Goal: Task Accomplishment & Management: Complete application form

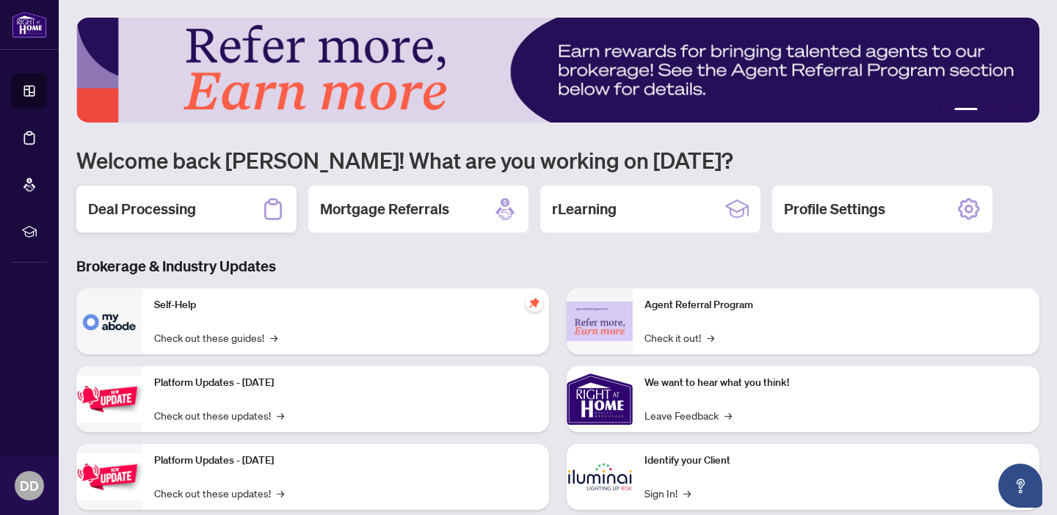
click at [154, 212] on h2 "Deal Processing" at bounding box center [142, 209] width 108 height 21
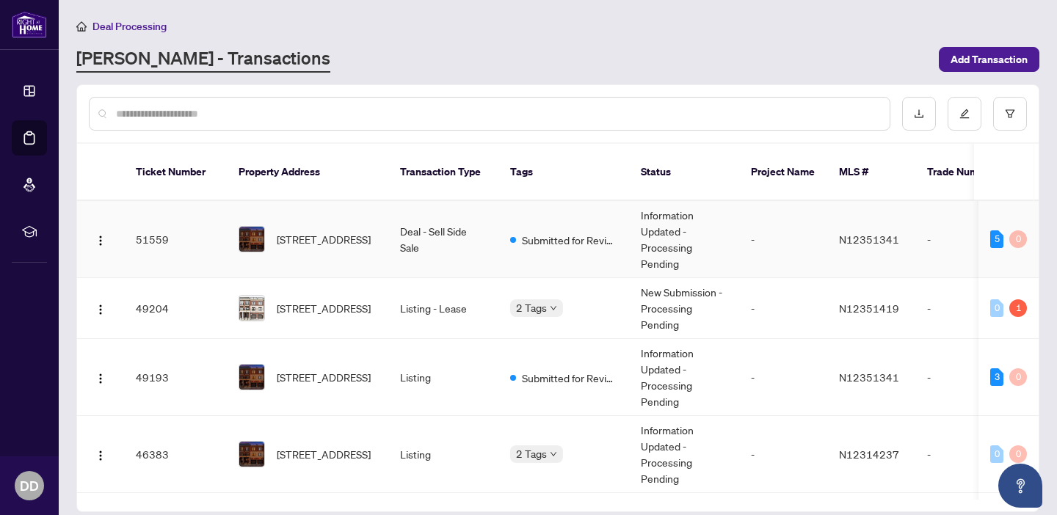
click at [338, 231] on span "[STREET_ADDRESS]" at bounding box center [324, 239] width 94 height 16
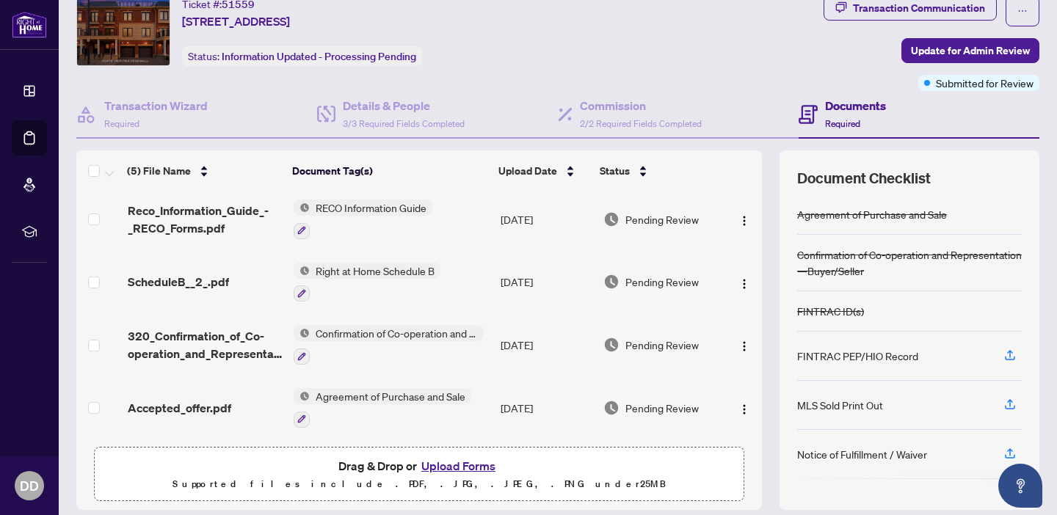
scroll to position [98, 0]
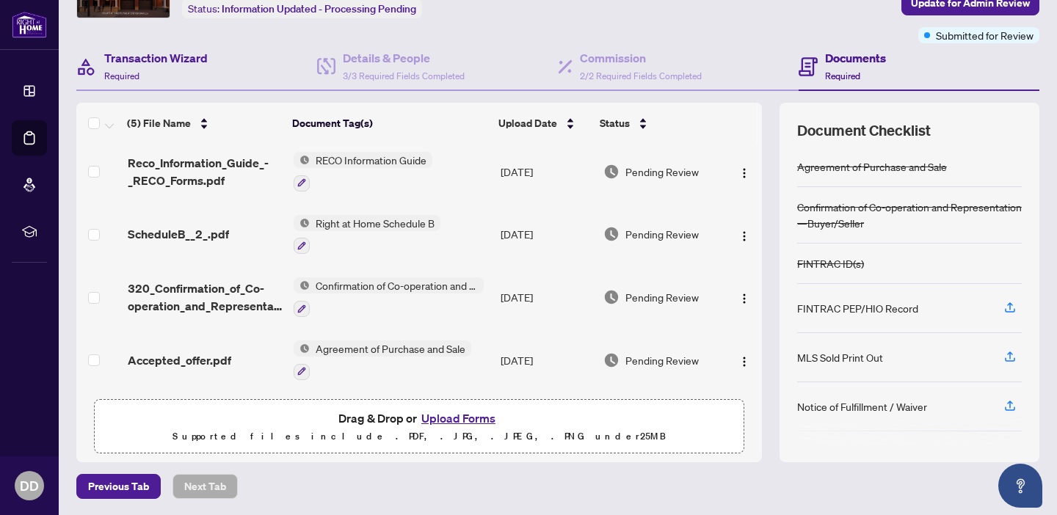
click at [201, 82] on div "Transaction Wizard Required" at bounding box center [196, 67] width 241 height 48
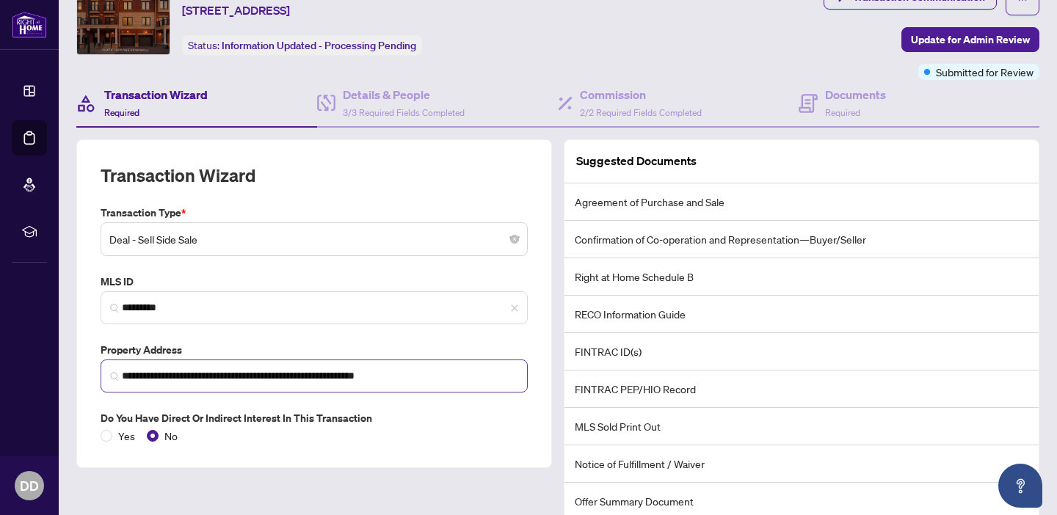
scroll to position [53, 0]
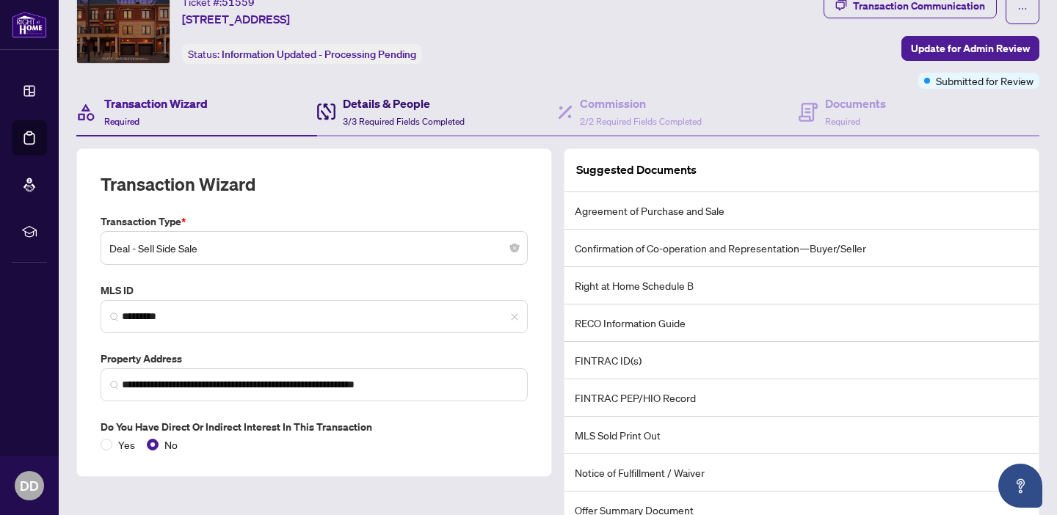
click at [413, 126] on div "Details & People 3/3 Required Fields Completed" at bounding box center [404, 112] width 122 height 35
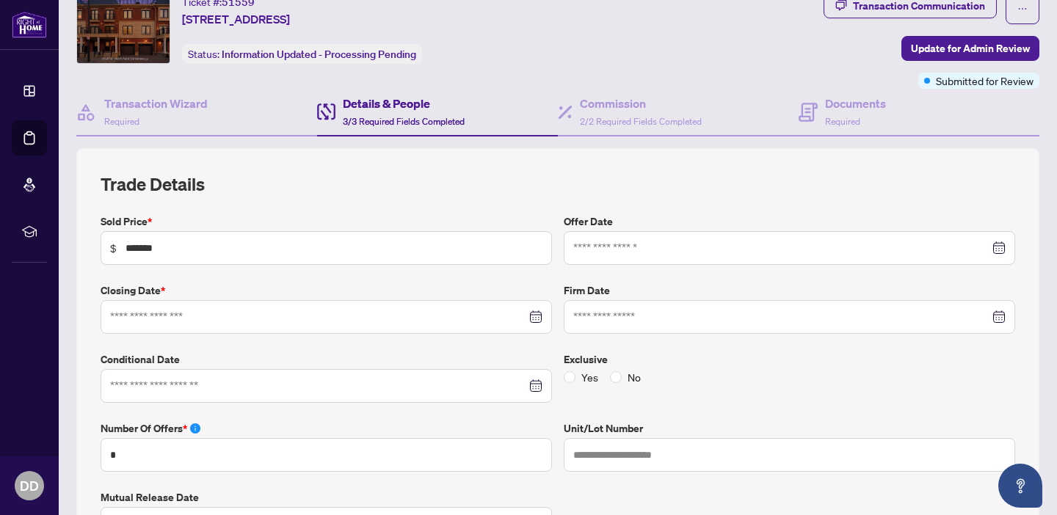
type input "**********"
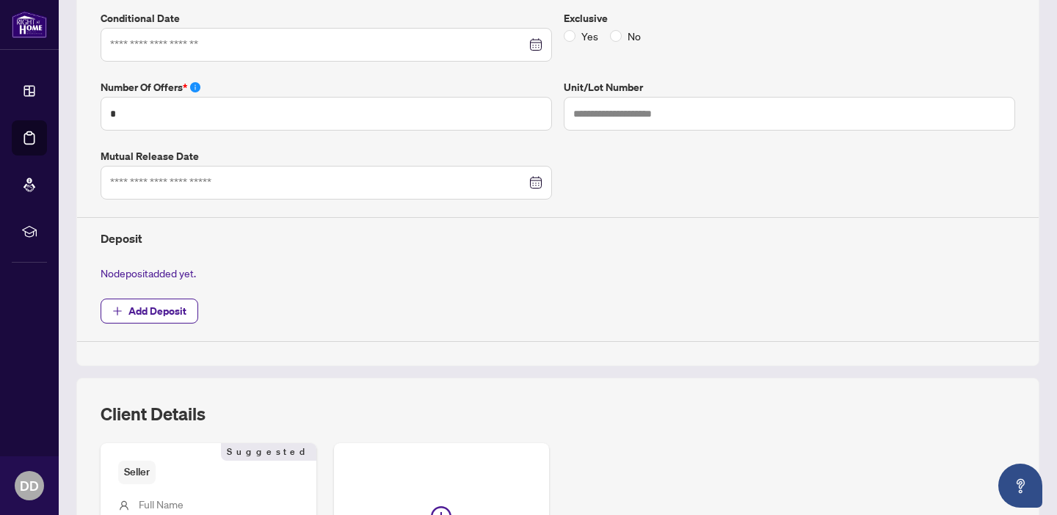
scroll to position [396, 0]
click at [166, 304] on span "Add Deposit" at bounding box center [157, 309] width 58 height 23
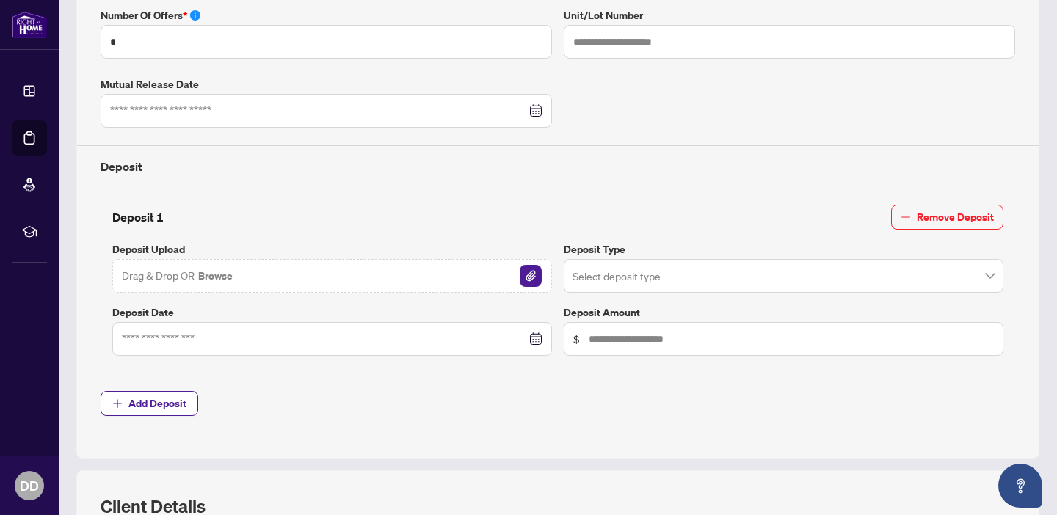
scroll to position [467, 0]
click at [531, 275] on img "button" at bounding box center [531, 275] width 22 height 22
click at [664, 280] on input "search" at bounding box center [777, 277] width 409 height 32
click at [688, 200] on div "Deposit 1 Remove Deposit Deposit Upload [PERSON_NAME] 2.jpeg Deposit Type Selec…" at bounding box center [558, 282] width 926 height 181
click at [152, 405] on span "Add Deposit" at bounding box center [157, 402] width 58 height 23
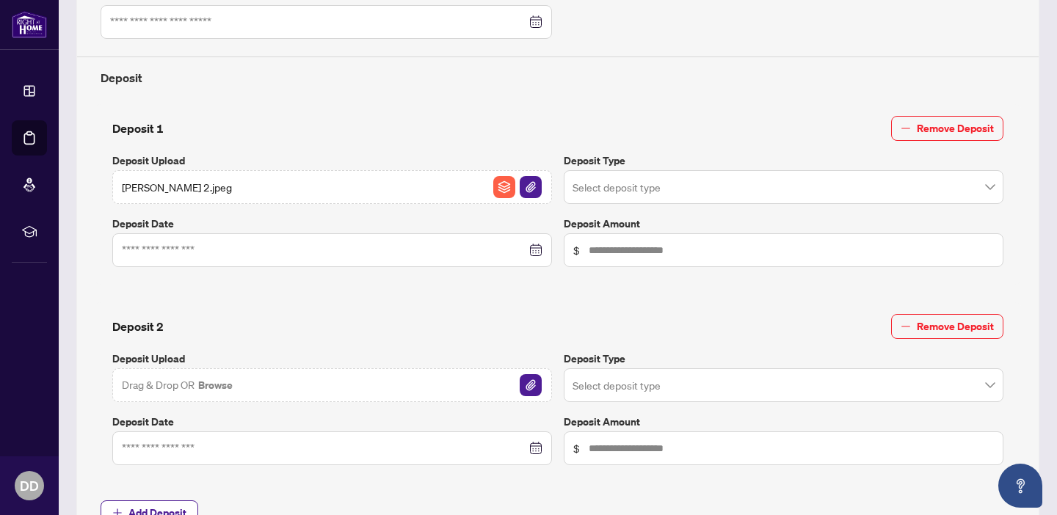
scroll to position [589, 0]
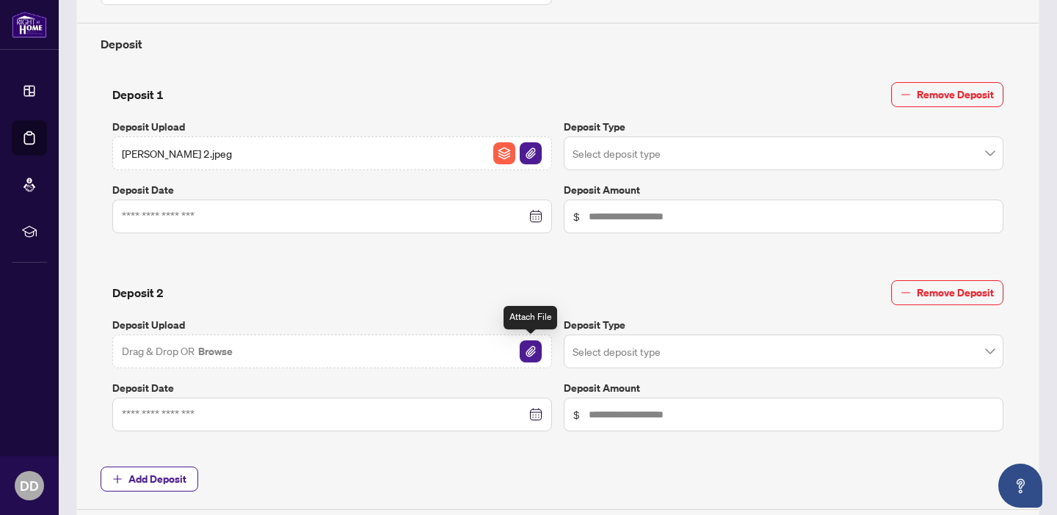
click at [535, 348] on img "button" at bounding box center [531, 352] width 22 height 22
click at [534, 214] on div at bounding box center [332, 216] width 421 height 16
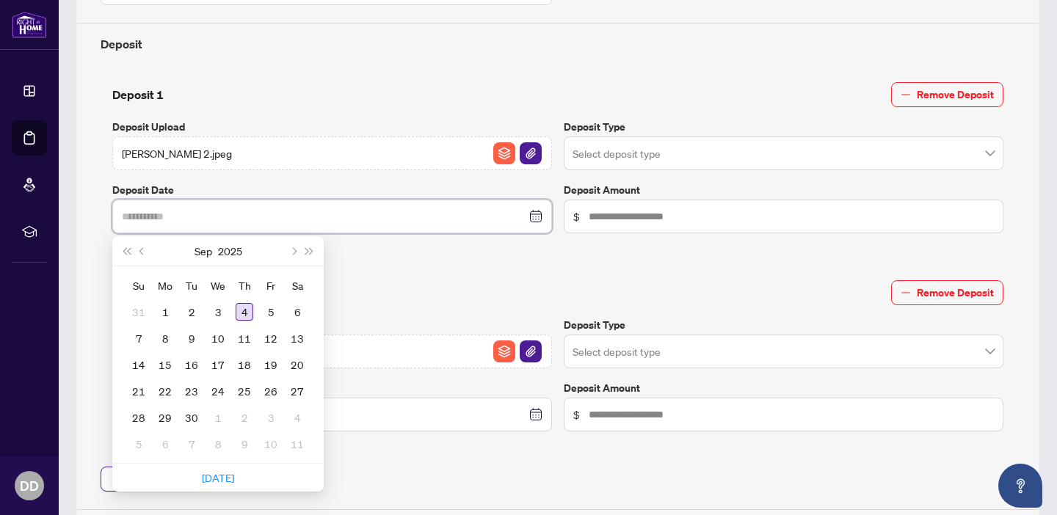
type input "**********"
click at [247, 312] on div "4" at bounding box center [245, 312] width 18 height 18
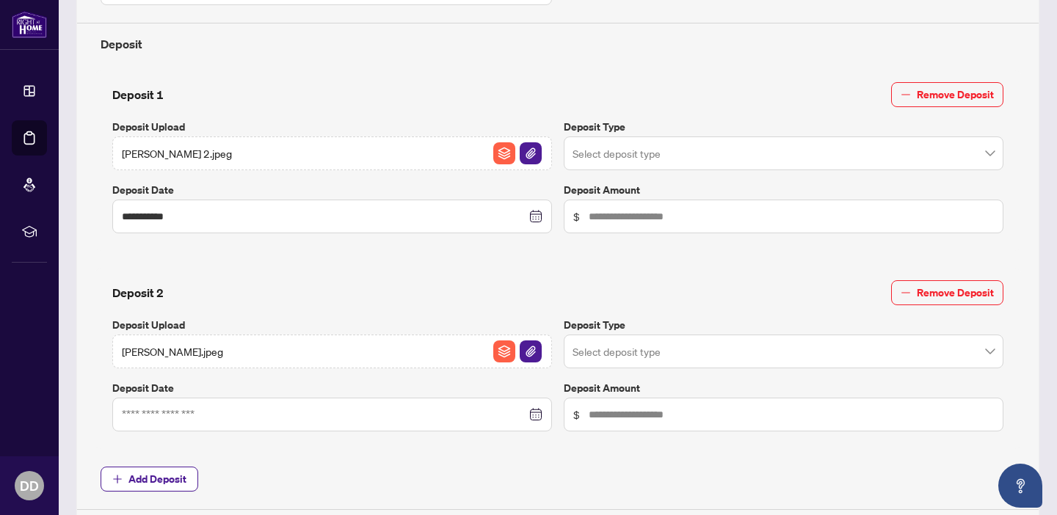
click at [532, 411] on div at bounding box center [332, 415] width 421 height 16
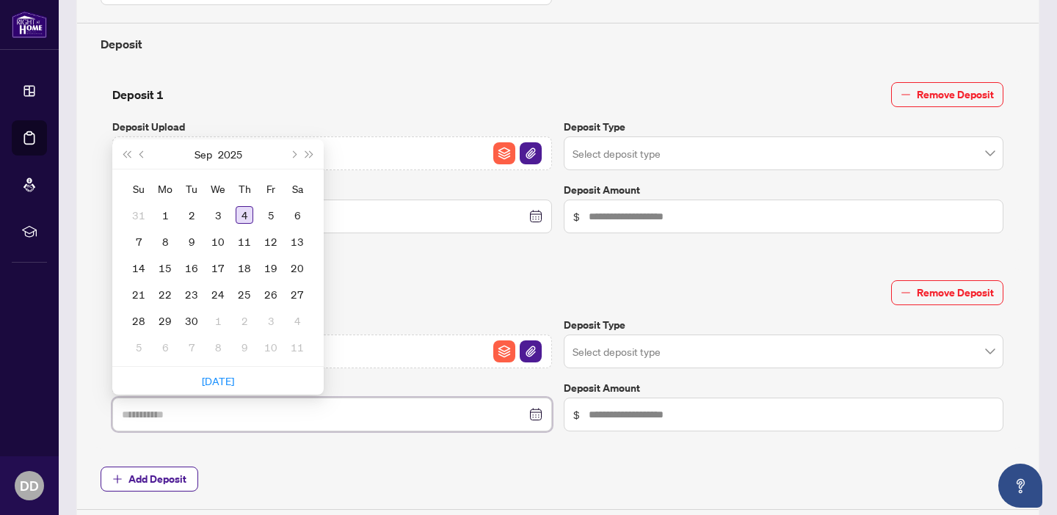
type input "**********"
click at [245, 215] on div "4" at bounding box center [245, 215] width 18 height 18
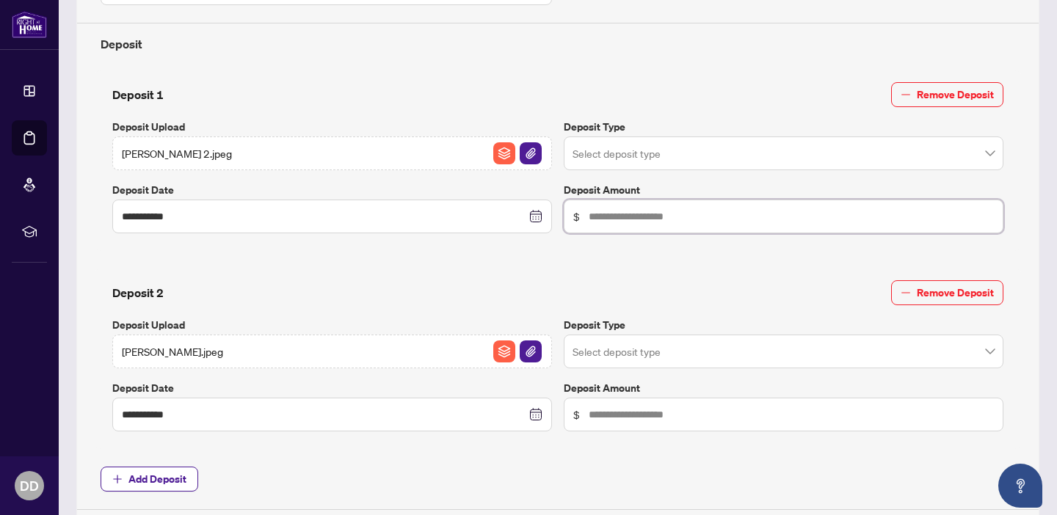
click at [689, 214] on input "text" at bounding box center [791, 216] width 405 height 16
type input "******"
click at [740, 280] on div "Deposit 2 Remove Deposit" at bounding box center [557, 292] width 891 height 25
click at [688, 305] on div "**********" at bounding box center [557, 355] width 903 height 151
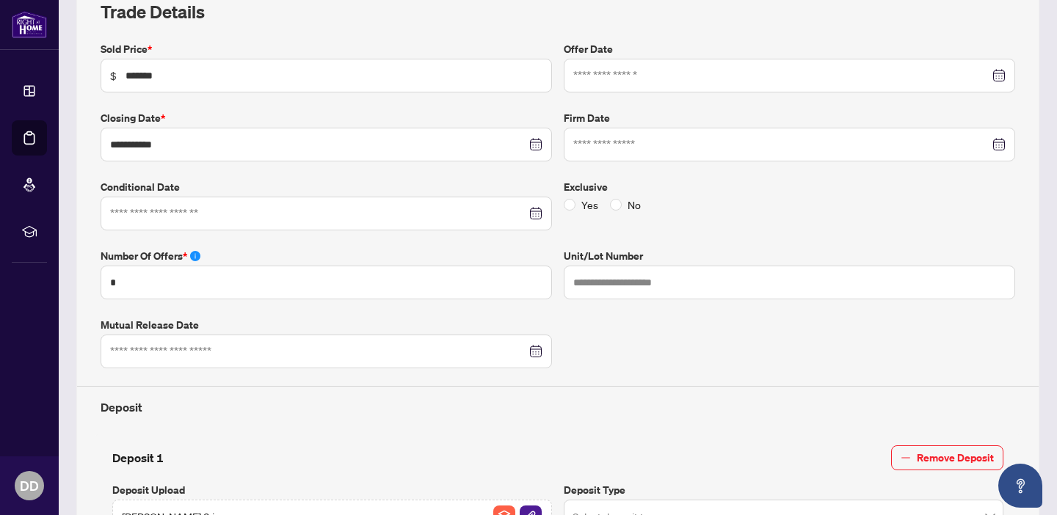
scroll to position [0, 0]
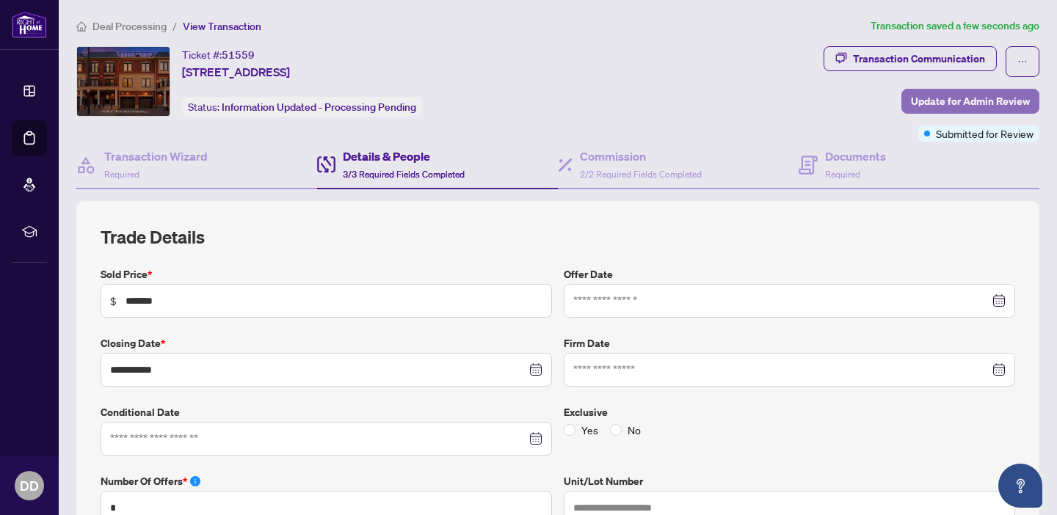
click at [957, 103] on span "Update for Admin Review" at bounding box center [970, 101] width 119 height 23
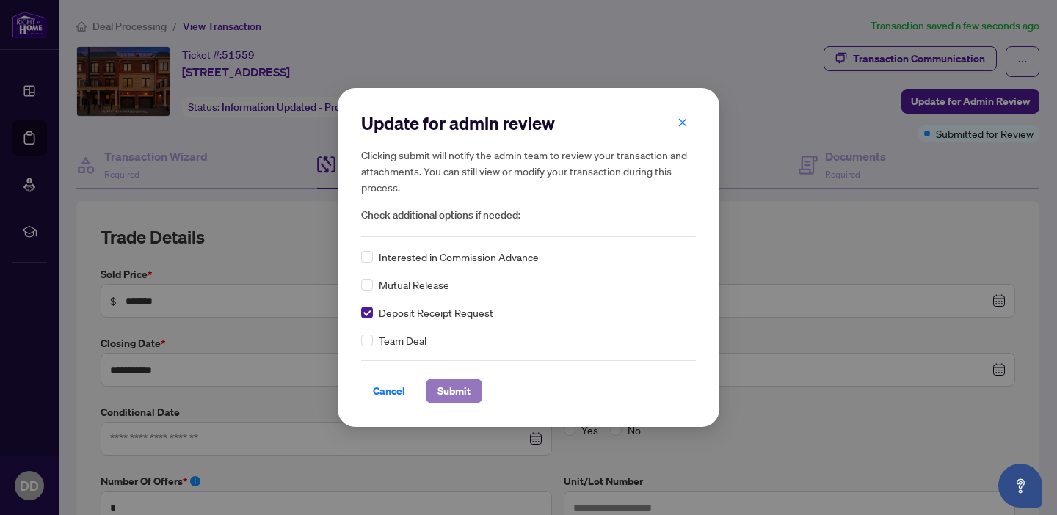
click at [463, 386] on span "Submit" at bounding box center [454, 391] width 33 height 23
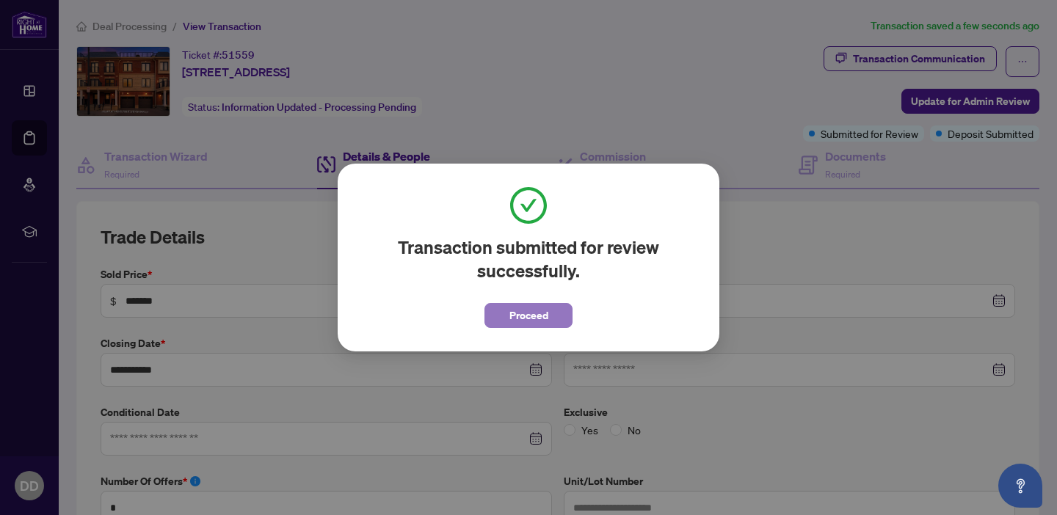
click at [540, 318] on span "Proceed" at bounding box center [528, 315] width 39 height 23
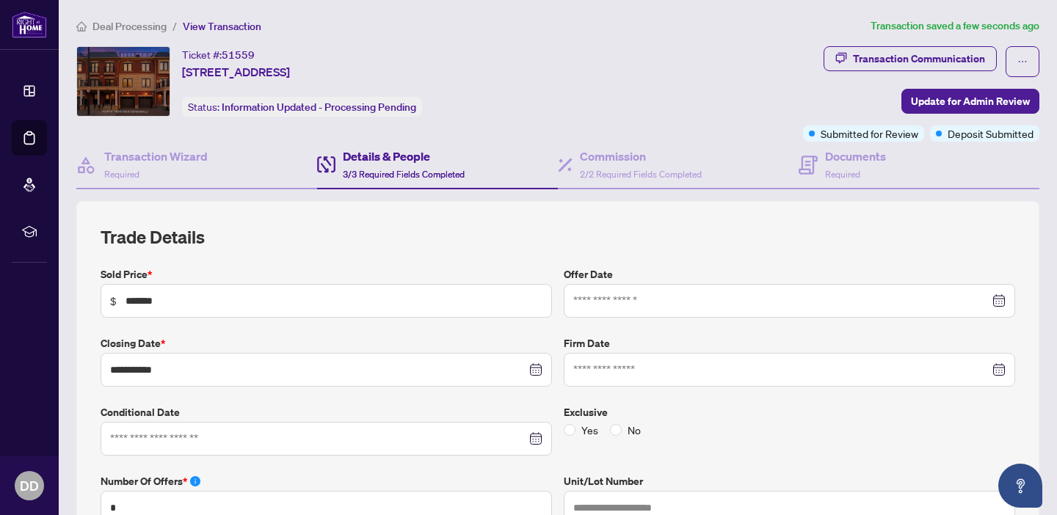
click at [79, 25] on icon "home" at bounding box center [81, 26] width 10 height 10
